Goal: Task Accomplishment & Management: Complete application form

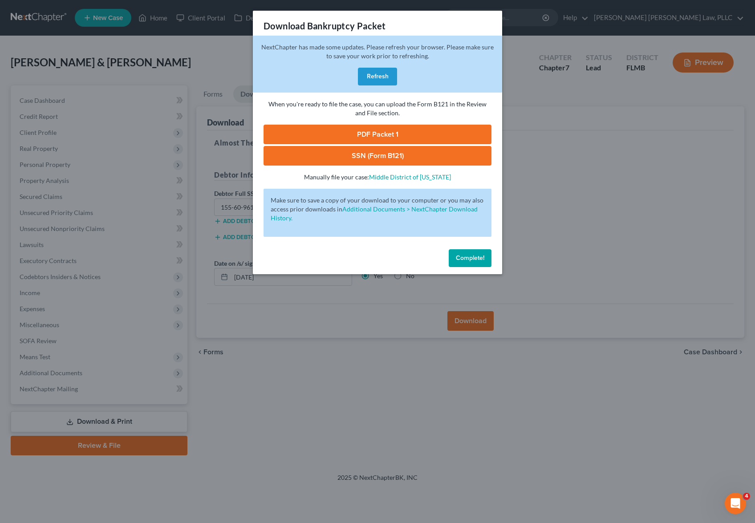
click at [569, 278] on div "Download Bankruptcy Packet Hooray! Your case was successfully merged and ready …" at bounding box center [377, 261] width 755 height 523
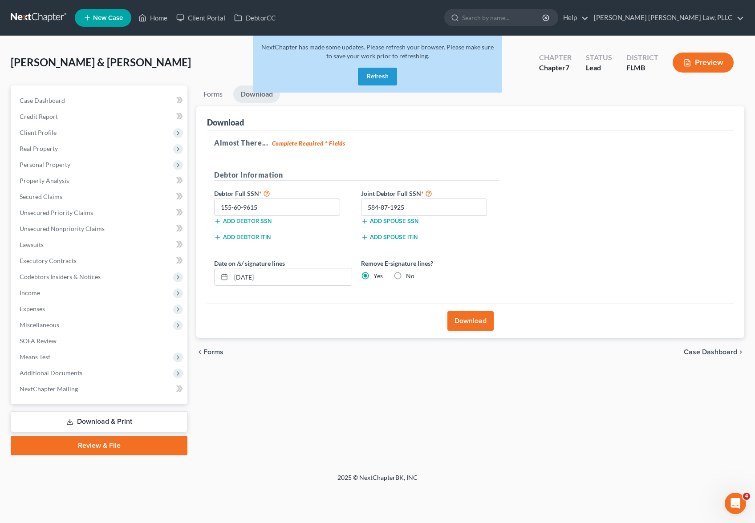
click at [42, 12] on link at bounding box center [39, 18] width 57 height 16
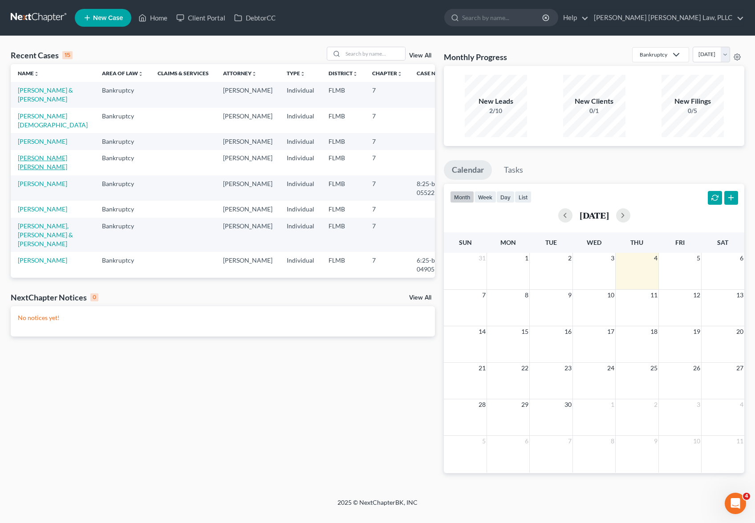
click at [25, 154] on link "Gavilanes Lara, Marco" at bounding box center [42, 162] width 49 height 16
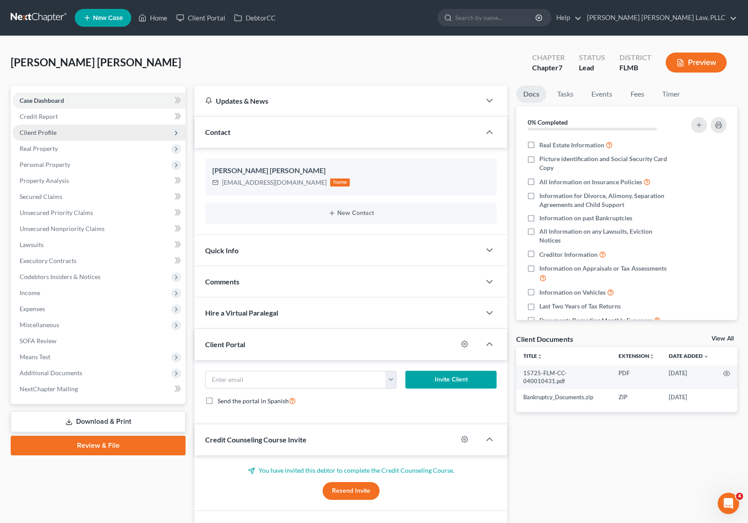
click at [69, 134] on span "Client Profile" at bounding box center [98, 133] width 173 height 16
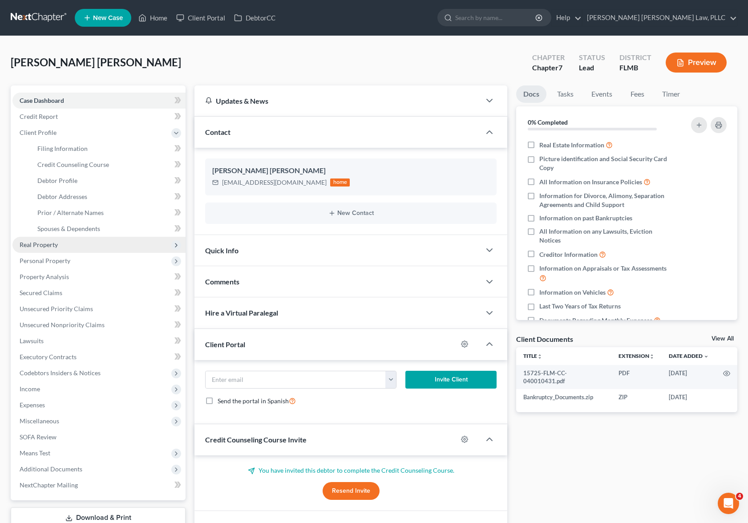
click at [84, 246] on span "Real Property" at bounding box center [98, 245] width 173 height 16
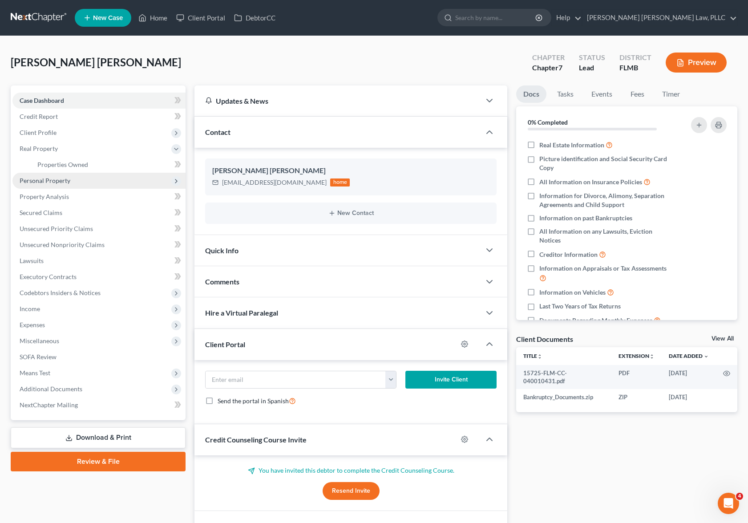
click at [78, 179] on span "Personal Property" at bounding box center [98, 181] width 173 height 16
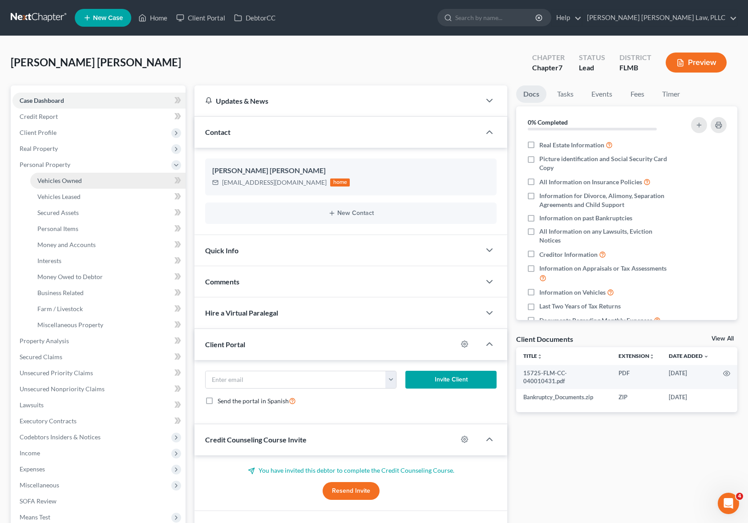
click at [79, 187] on link "Vehicles Owned" at bounding box center [107, 181] width 155 height 16
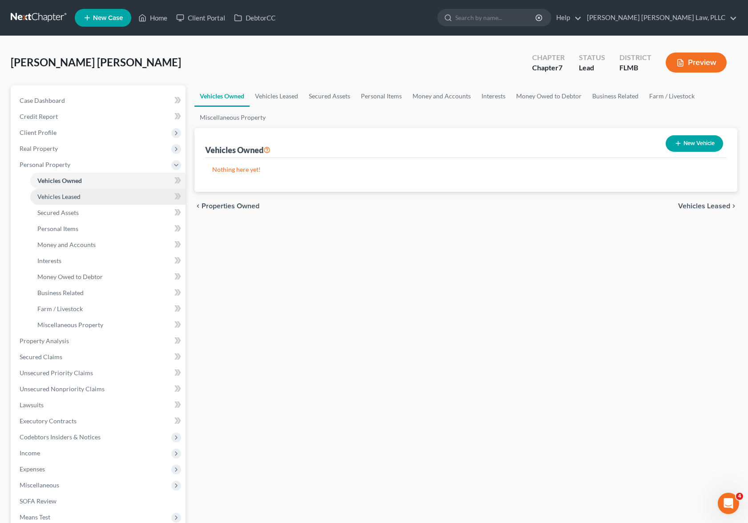
click at [78, 198] on span "Vehicles Leased" at bounding box center [58, 197] width 43 height 8
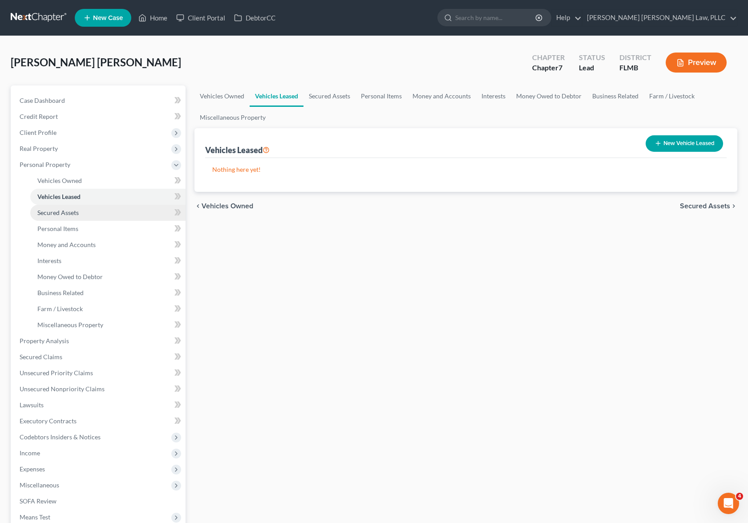
click at [79, 209] on link "Secured Assets" at bounding box center [107, 213] width 155 height 16
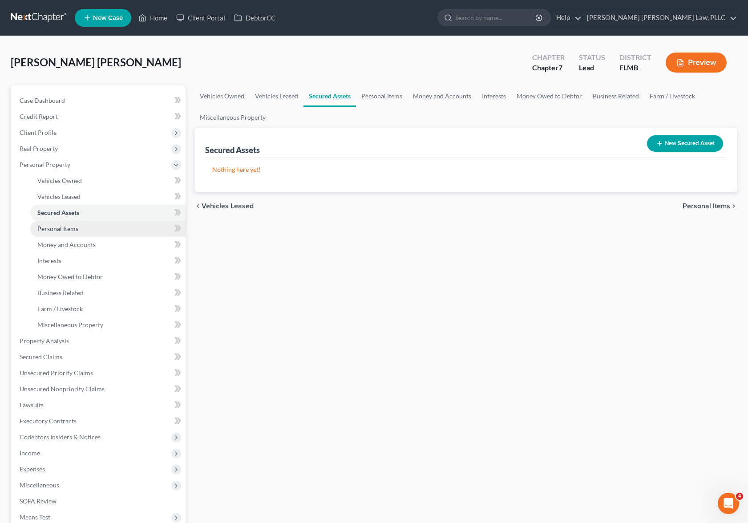
click at [80, 223] on link "Personal Items" at bounding box center [107, 229] width 155 height 16
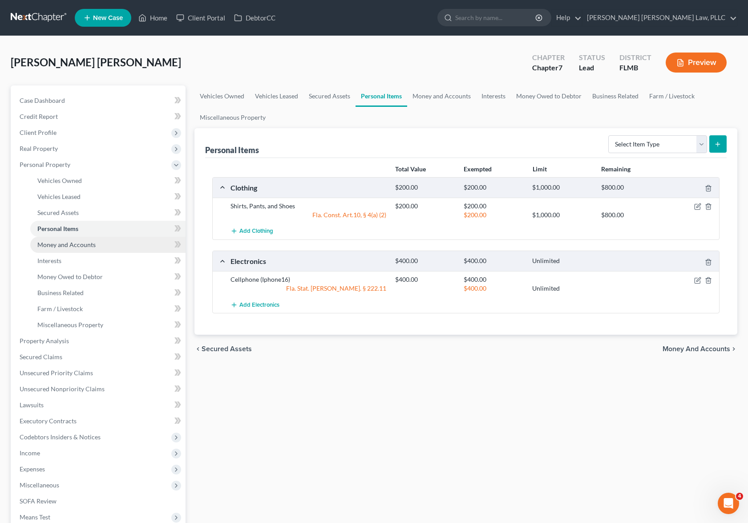
click at [86, 243] on span "Money and Accounts" at bounding box center [66, 245] width 58 height 8
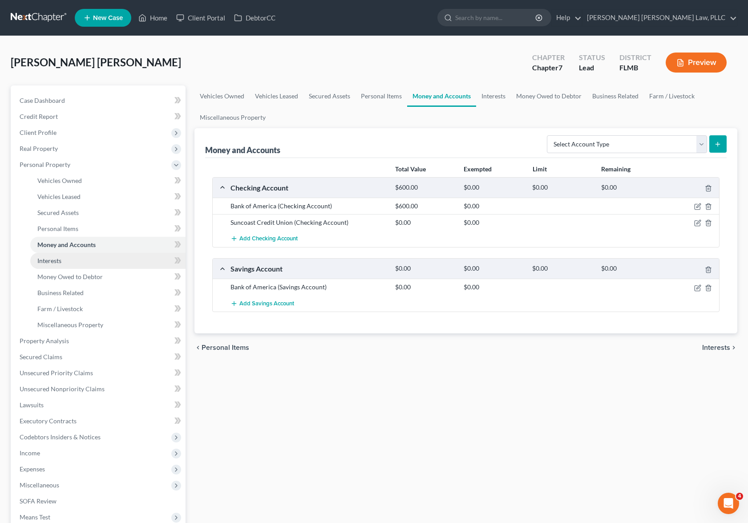
click at [111, 262] on link "Interests" at bounding box center [107, 261] width 155 height 16
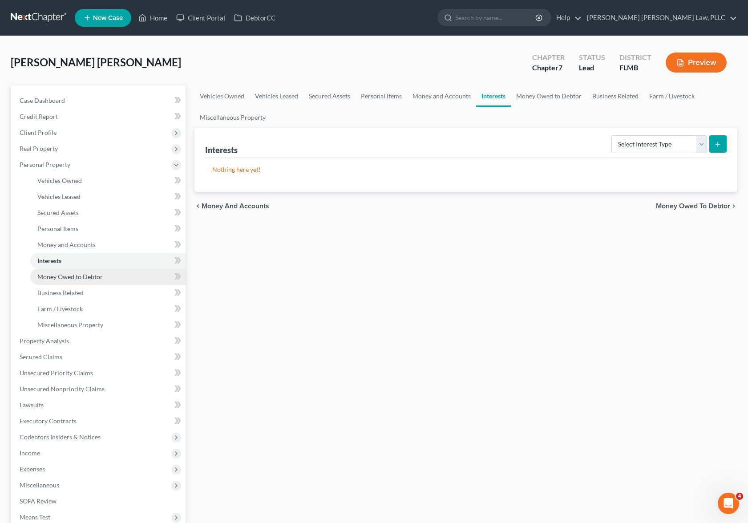
click at [109, 274] on link "Money Owed to Debtor" at bounding box center [107, 277] width 155 height 16
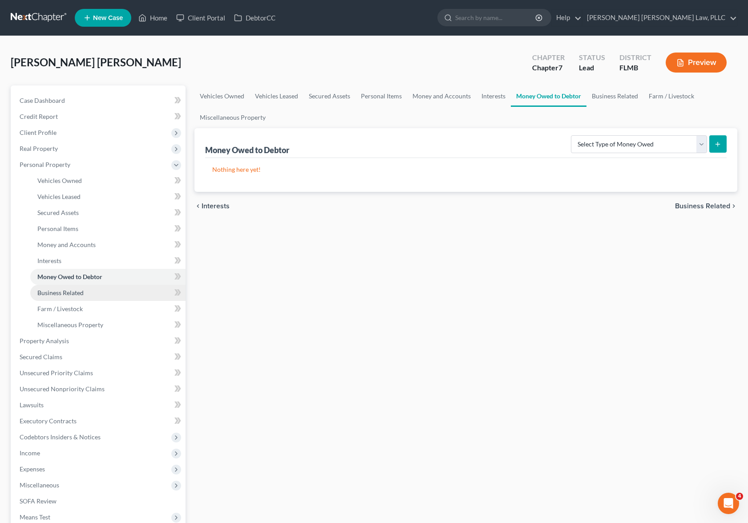
click at [89, 293] on link "Business Related" at bounding box center [107, 293] width 155 height 16
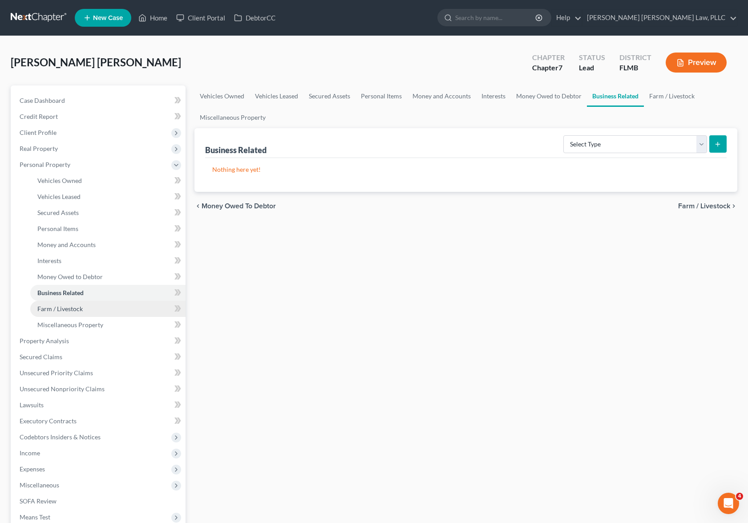
click at [88, 306] on link "Farm / Livestock" at bounding box center [107, 309] width 155 height 16
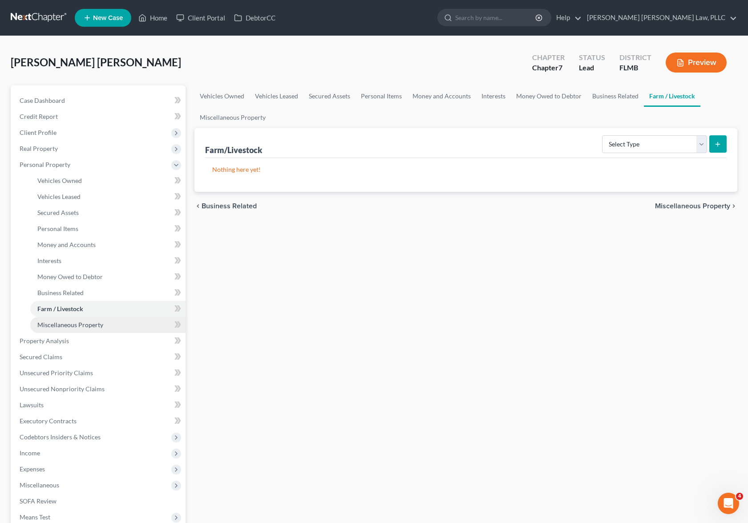
click at [93, 328] on link "Miscellaneous Property" at bounding box center [107, 325] width 155 height 16
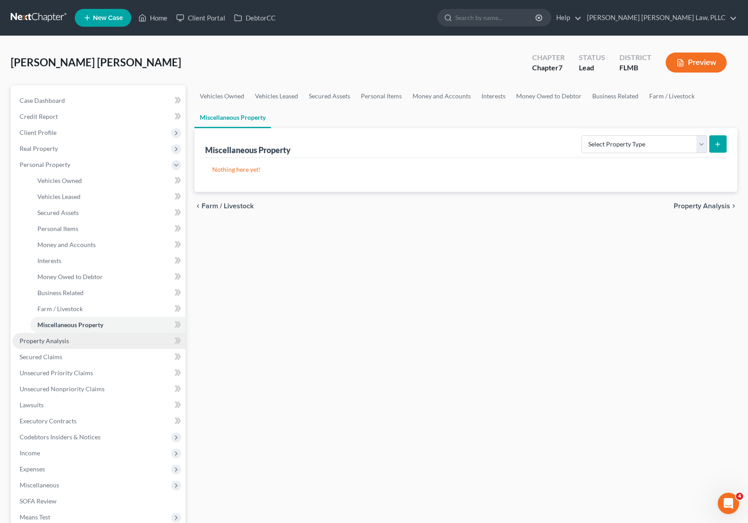
click at [90, 345] on link "Property Analysis" at bounding box center [98, 341] width 173 height 16
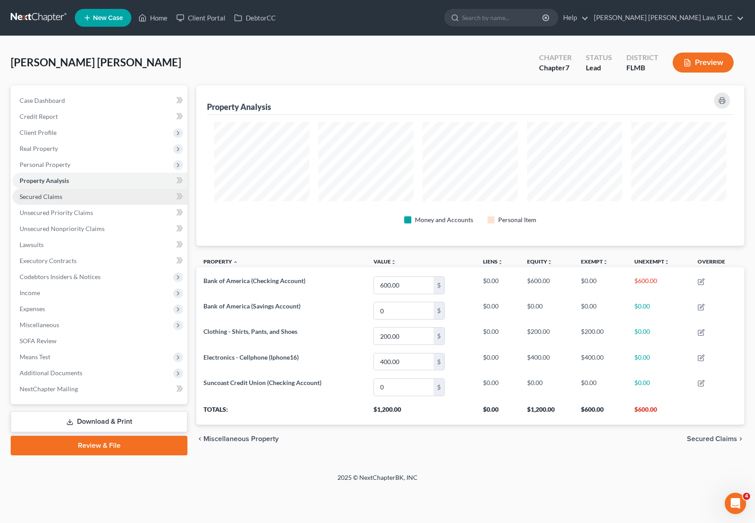
click at [101, 194] on link "Secured Claims" at bounding box center [99, 197] width 175 height 16
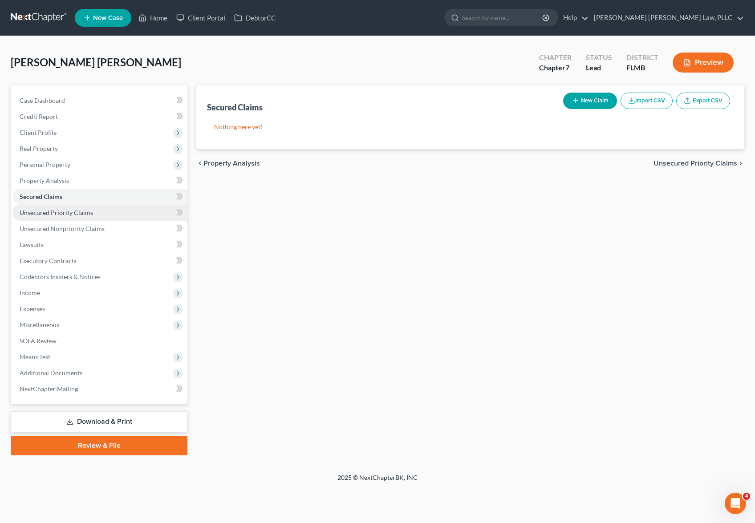
click at [98, 219] on link "Unsecured Priority Claims" at bounding box center [99, 213] width 175 height 16
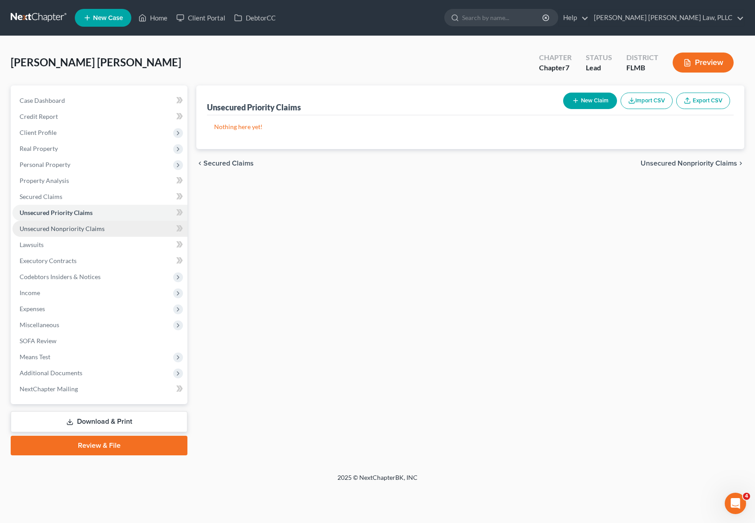
click at [97, 229] on span "Unsecured Nonpriority Claims" at bounding box center [62, 229] width 85 height 8
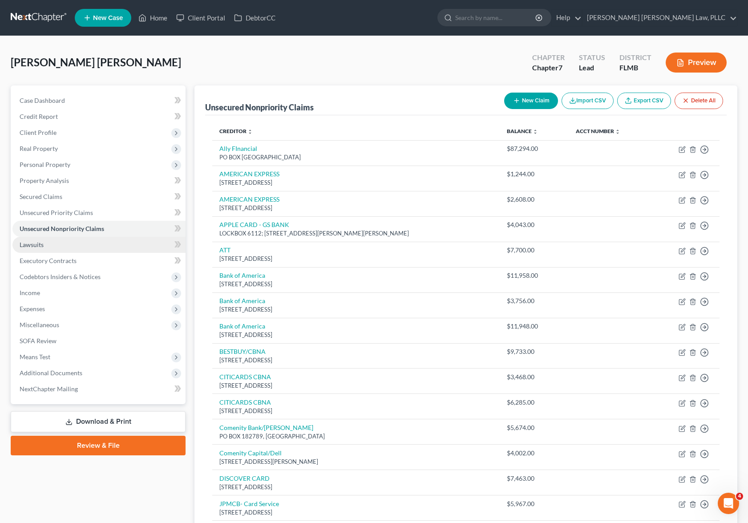
click at [88, 244] on link "Lawsuits" at bounding box center [98, 245] width 173 height 16
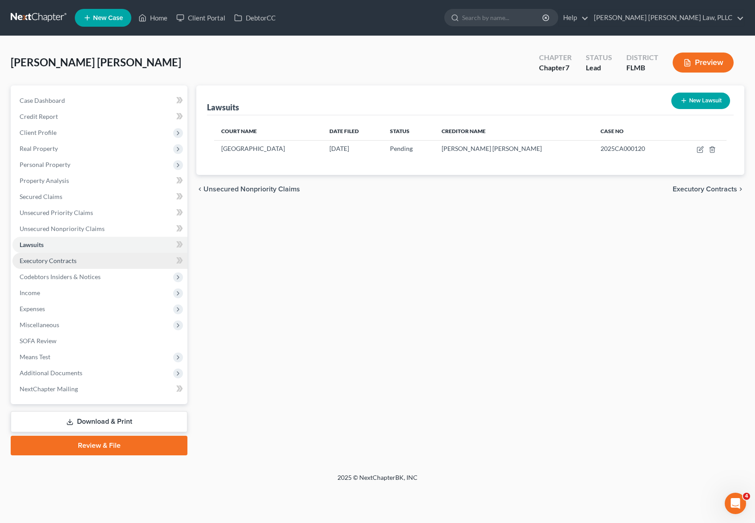
click at [90, 265] on link "Executory Contracts" at bounding box center [99, 261] width 175 height 16
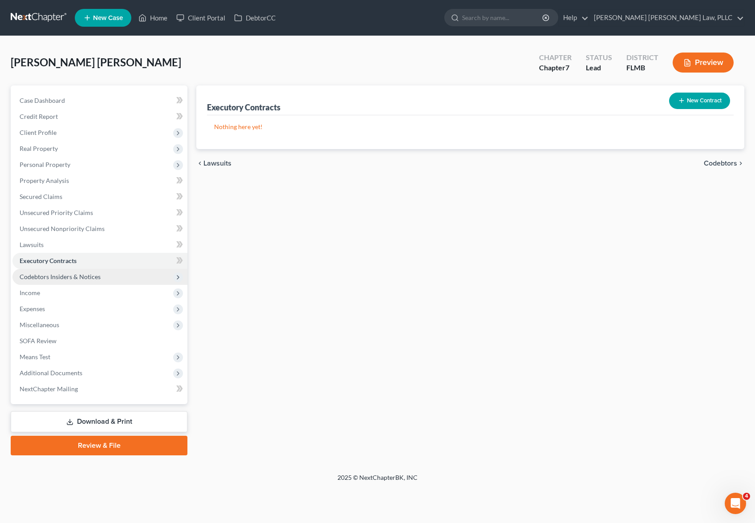
click at [93, 277] on span "Codebtors Insiders & Notices" at bounding box center [60, 277] width 81 height 8
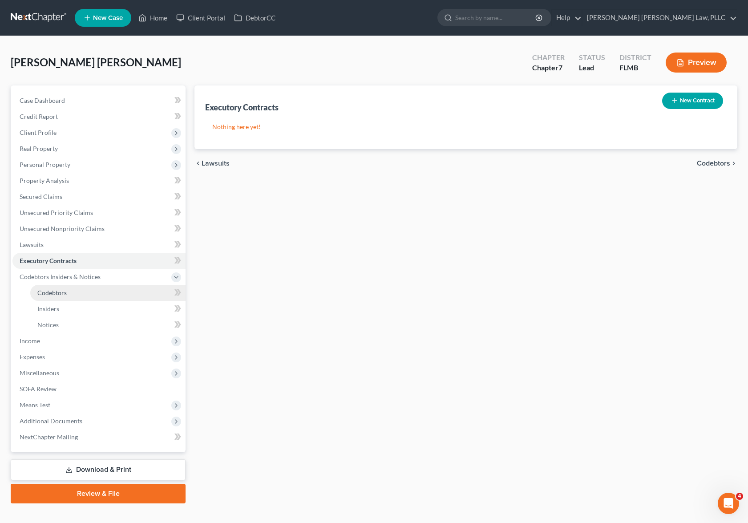
click at [85, 300] on link "Codebtors" at bounding box center [107, 293] width 155 height 16
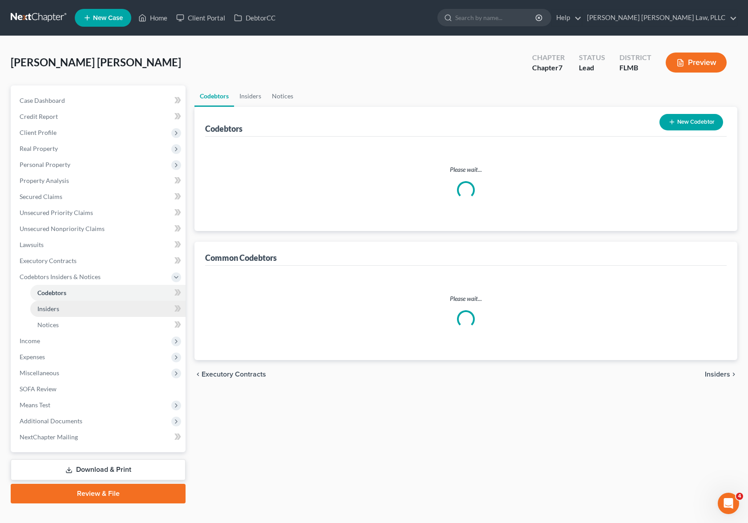
click at [84, 312] on link "Insiders" at bounding box center [107, 309] width 155 height 16
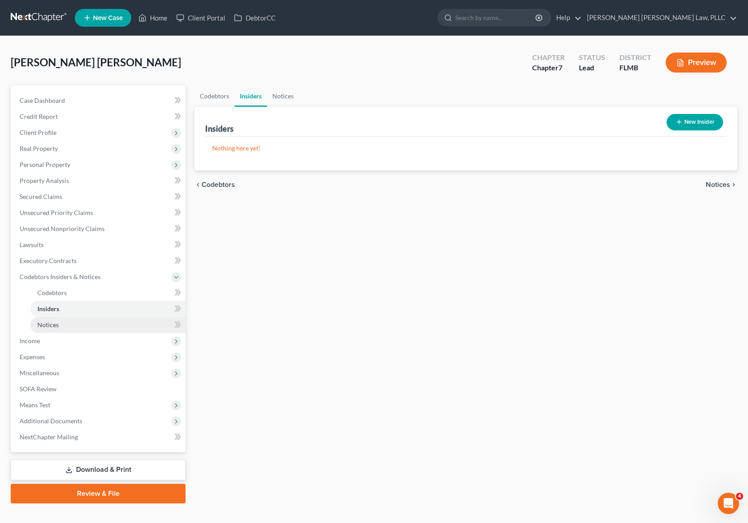
click at [83, 320] on link "Notices" at bounding box center [107, 325] width 155 height 16
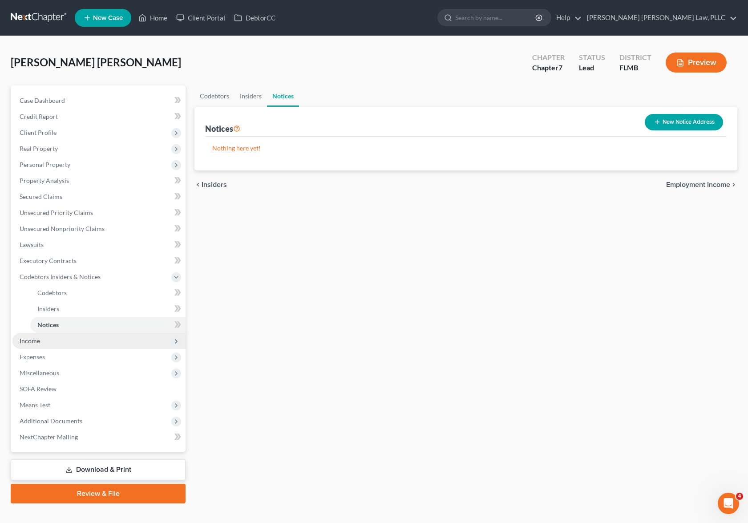
click at [78, 342] on span "Income" at bounding box center [98, 341] width 173 height 16
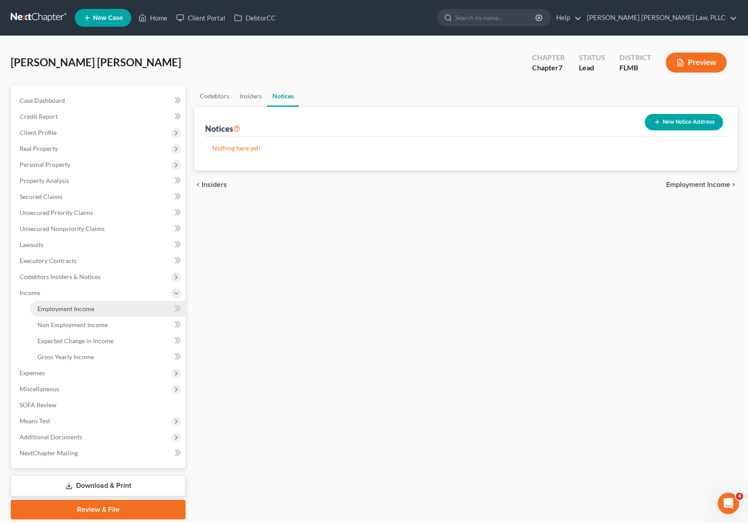
click at [97, 312] on link "Employment Income" at bounding box center [107, 309] width 155 height 16
click at [322, 99] on link "Non Employment Income" at bounding box center [302, 95] width 81 height 21
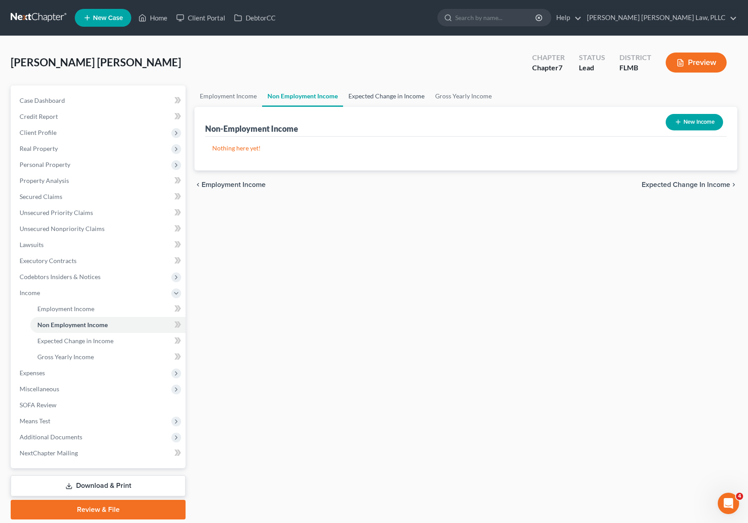
click at [396, 99] on link "Expected Change in Income" at bounding box center [386, 95] width 87 height 21
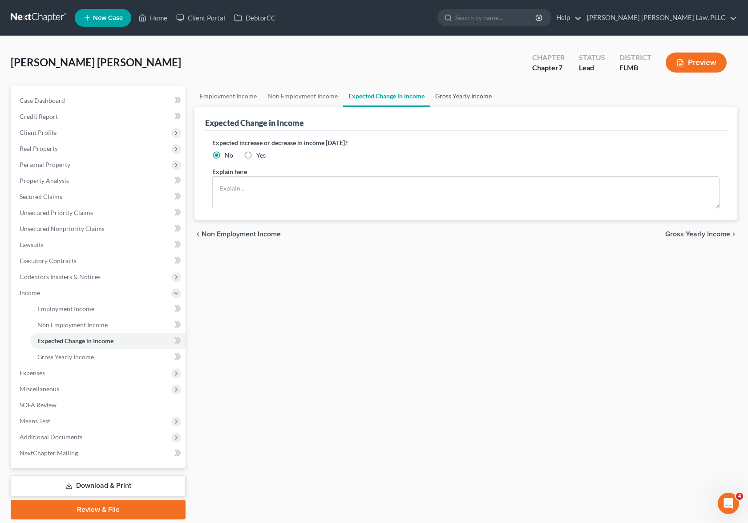
click at [475, 94] on link "Gross Yearly Income" at bounding box center [463, 95] width 67 height 21
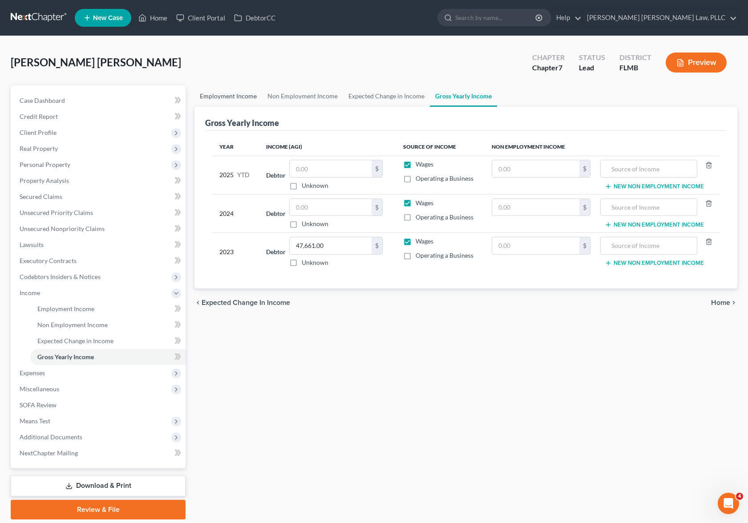
click at [210, 93] on link "Employment Income" at bounding box center [229, 95] width 68 height 21
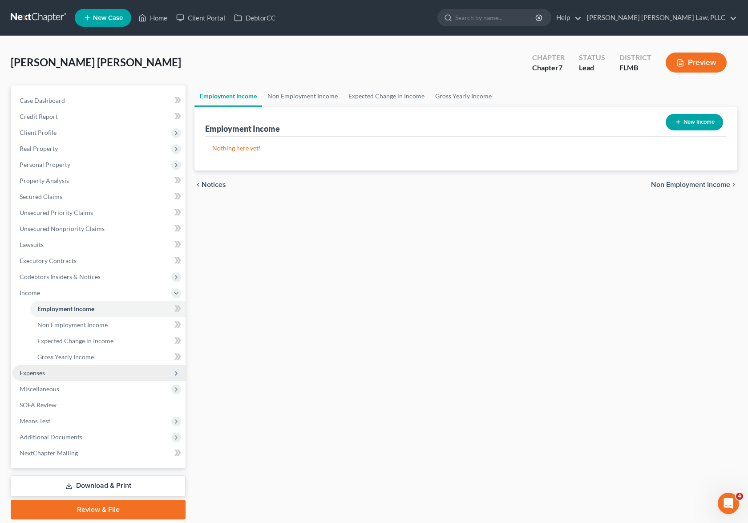
click at [36, 373] on span "Expenses" at bounding box center [32, 373] width 25 height 8
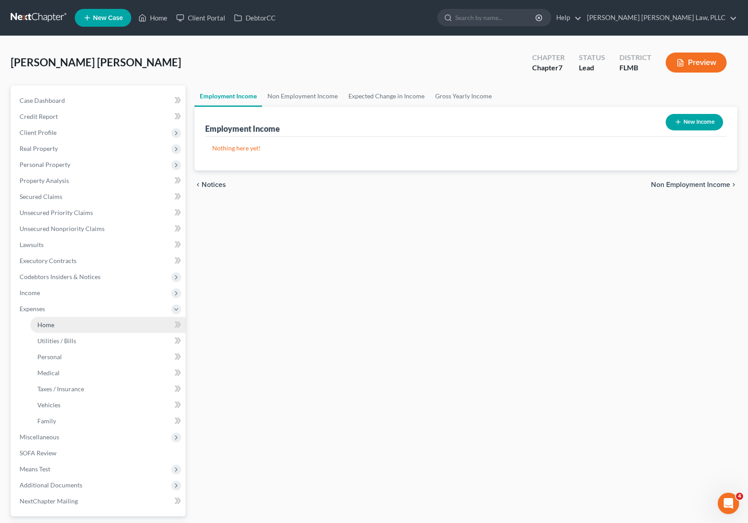
click at [69, 327] on link "Home" at bounding box center [107, 325] width 155 height 16
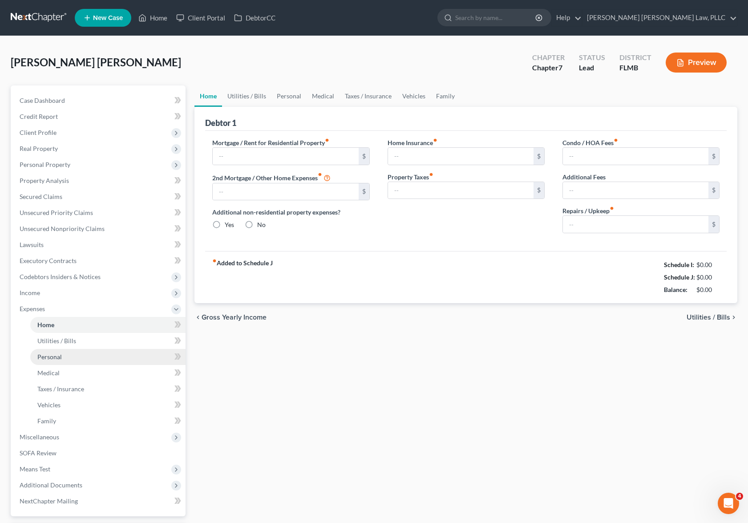
radio input "true"
click at [60, 345] on link "Utilities / Bills" at bounding box center [107, 341] width 155 height 16
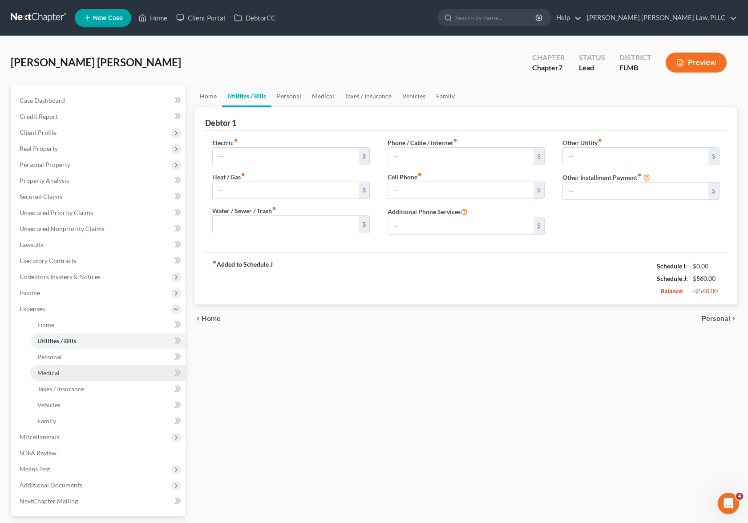
click at [63, 365] on link "Medical" at bounding box center [107, 373] width 155 height 16
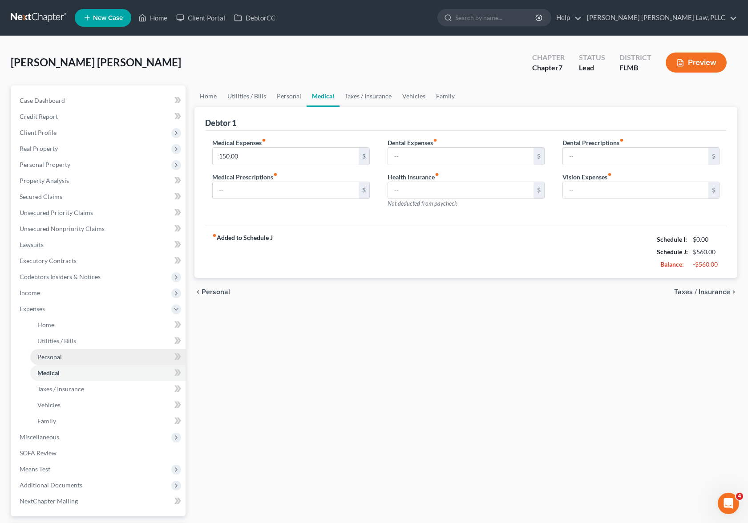
click at [63, 357] on link "Personal" at bounding box center [107, 357] width 155 height 16
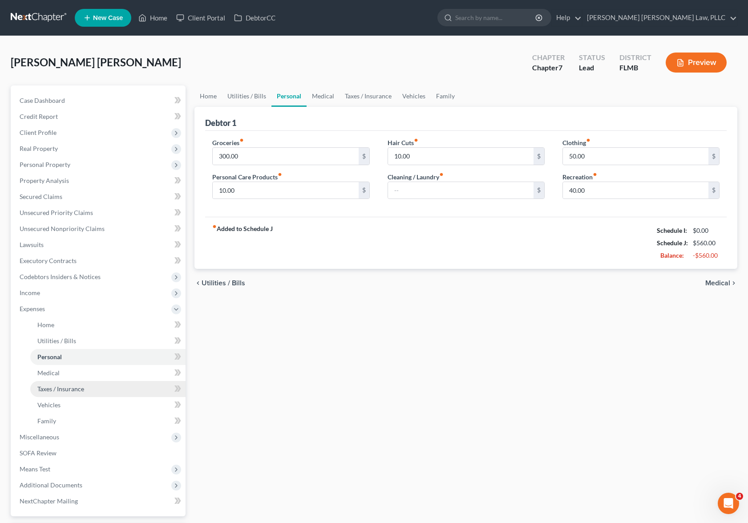
click at [61, 391] on span "Taxes / Insurance" at bounding box center [60, 389] width 47 height 8
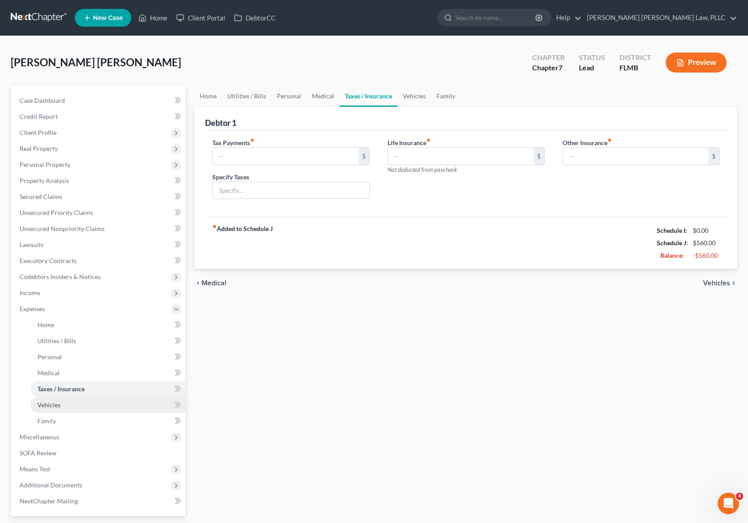
click at [61, 410] on link "Vehicles" at bounding box center [107, 405] width 155 height 16
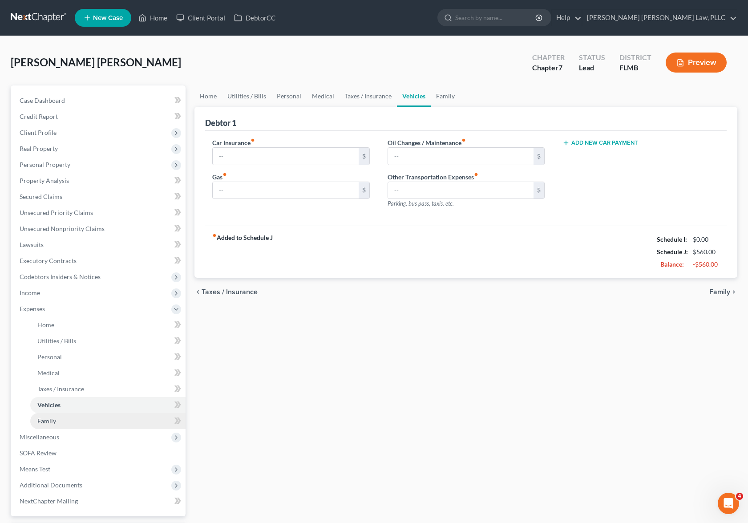
click at [60, 419] on link "Family" at bounding box center [107, 421] width 155 height 16
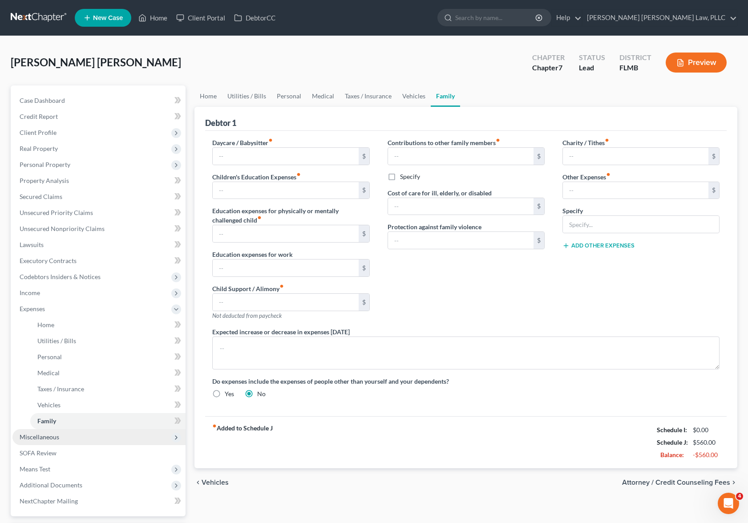
click at [97, 435] on span "Miscellaneous" at bounding box center [98, 437] width 173 height 16
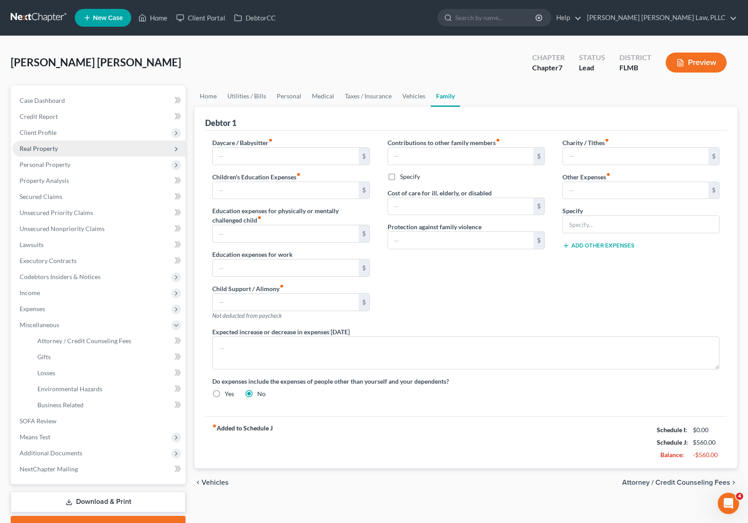
click at [100, 147] on span "Real Property" at bounding box center [98, 149] width 173 height 16
